Goal: Task Accomplishment & Management: Use online tool/utility

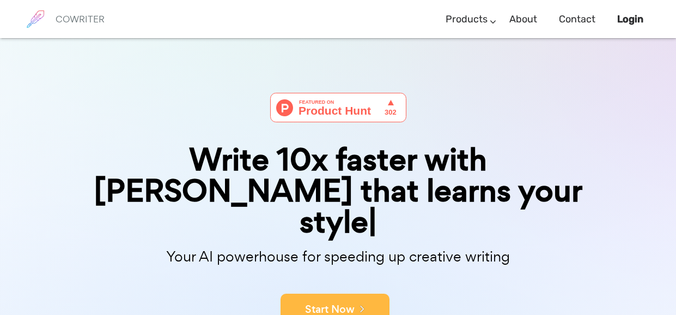
click at [349, 293] on button "Start Now" at bounding box center [335, 309] width 109 height 33
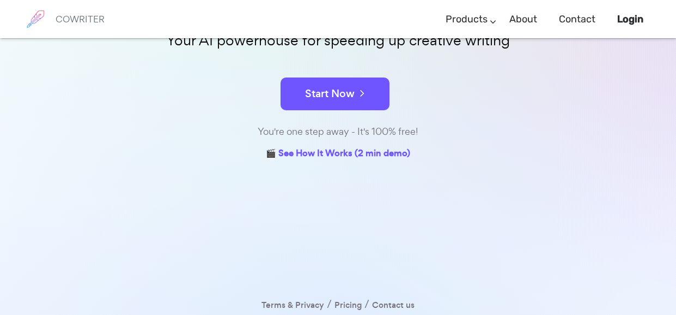
scroll to position [169, 0]
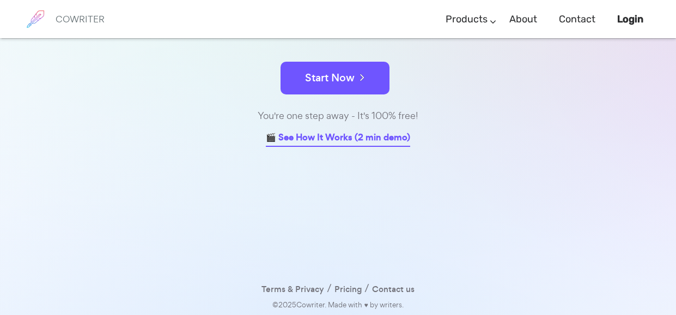
click at [386, 131] on link "🎬 See How It Works (2 min demo)" at bounding box center [338, 138] width 144 height 17
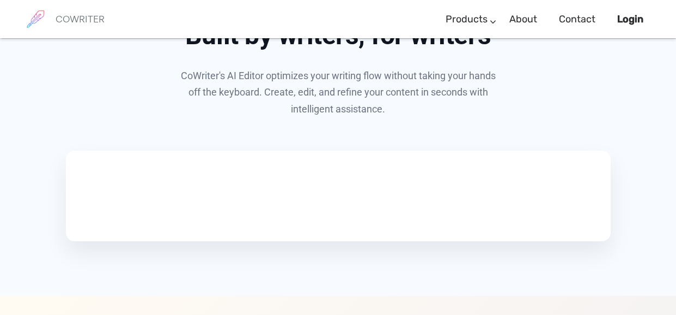
scroll to position [601, 0]
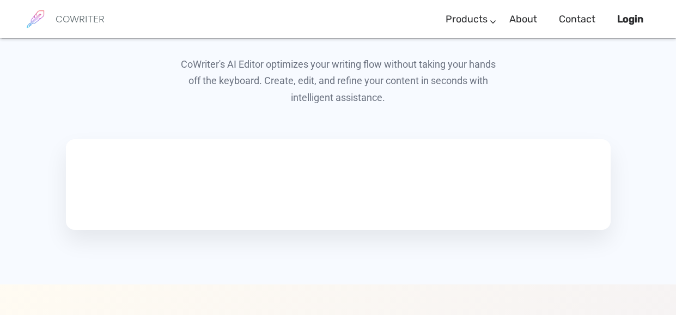
click at [232, 220] on video at bounding box center [150, 182] width 164 height 82
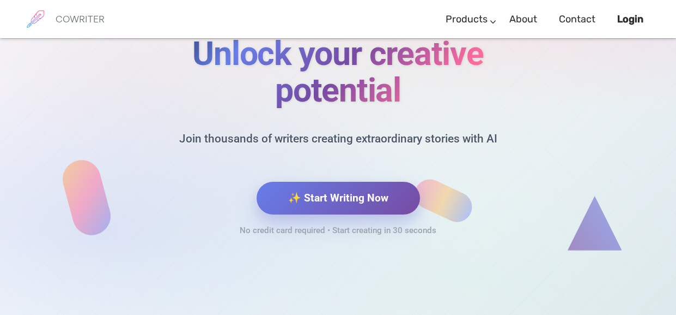
scroll to position [4729, 0]
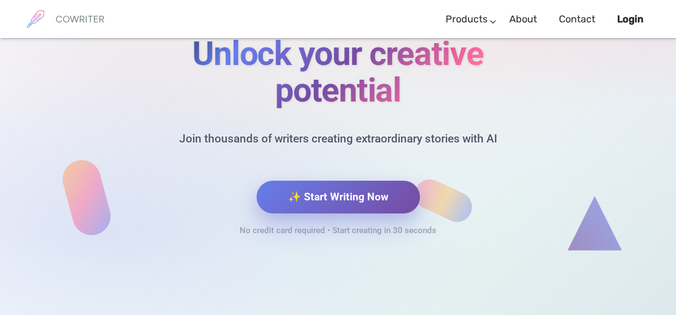
click at [344, 198] on button "✨ Start Writing Now" at bounding box center [339, 196] width 164 height 33
